Goal: Task Accomplishment & Management: Manage account settings

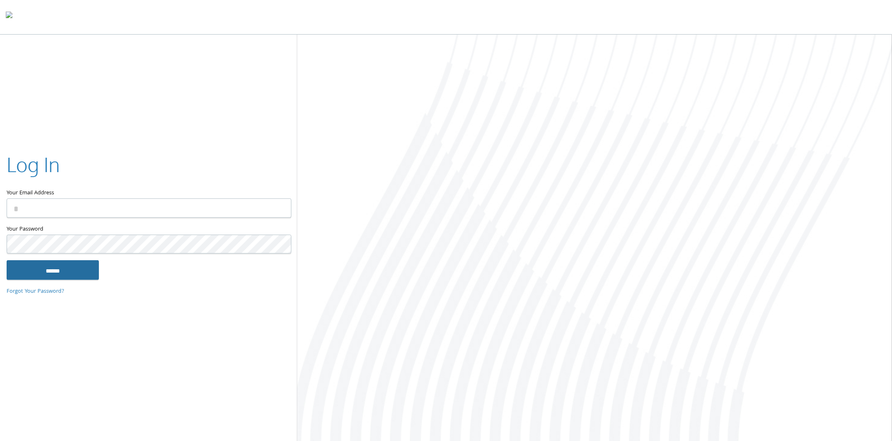
type input "**********"
click at [83, 268] on input "******" at bounding box center [53, 270] width 92 height 20
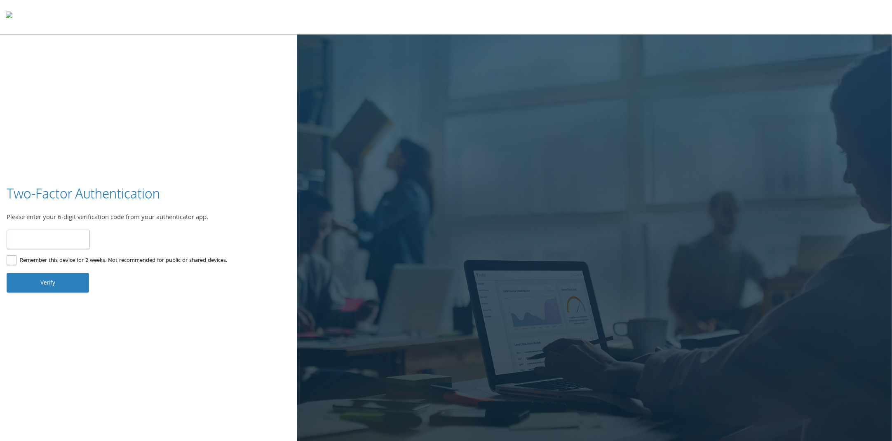
click at [59, 239] on input "number" at bounding box center [48, 239] width 83 height 19
type input "******"
